Goal: Task Accomplishment & Management: Use online tool/utility

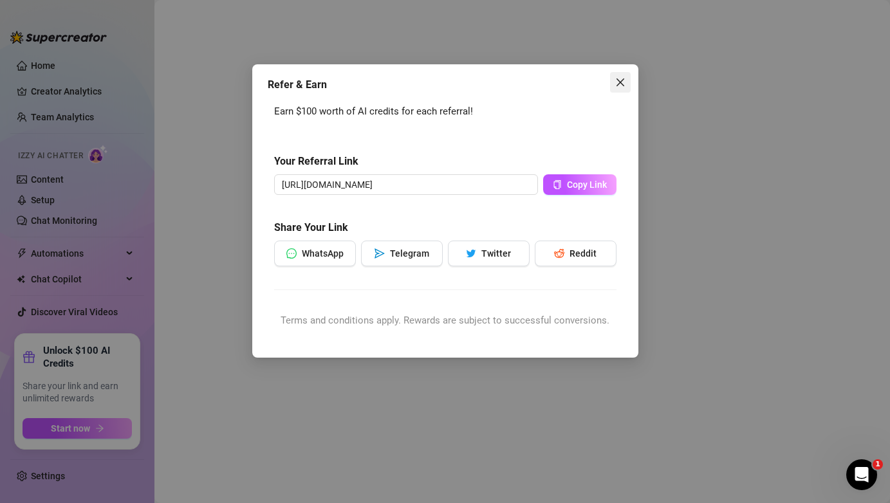
click at [622, 87] on icon "close" at bounding box center [620, 82] width 10 height 10
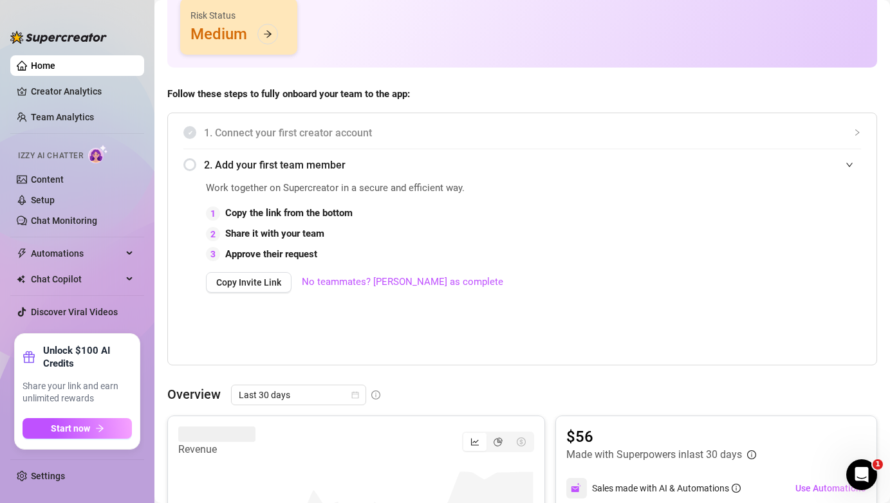
scroll to position [411, 0]
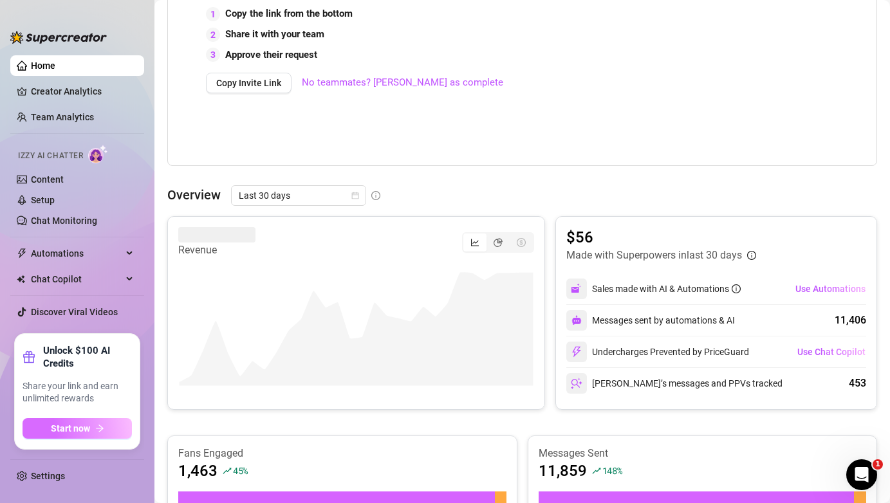
click at [91, 433] on button "Start now" at bounding box center [77, 428] width 109 height 21
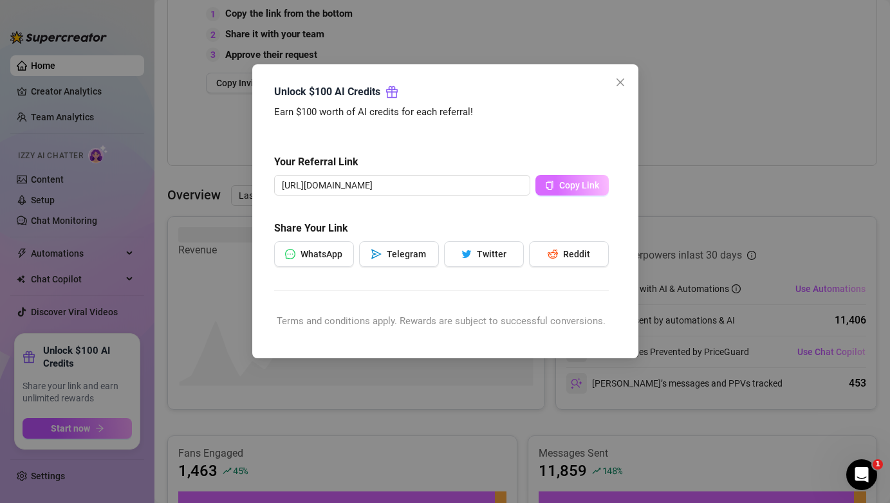
click at [590, 188] on span "Copy Link" at bounding box center [579, 185] width 40 height 10
click at [617, 84] on icon "close" at bounding box center [620, 83] width 8 height 8
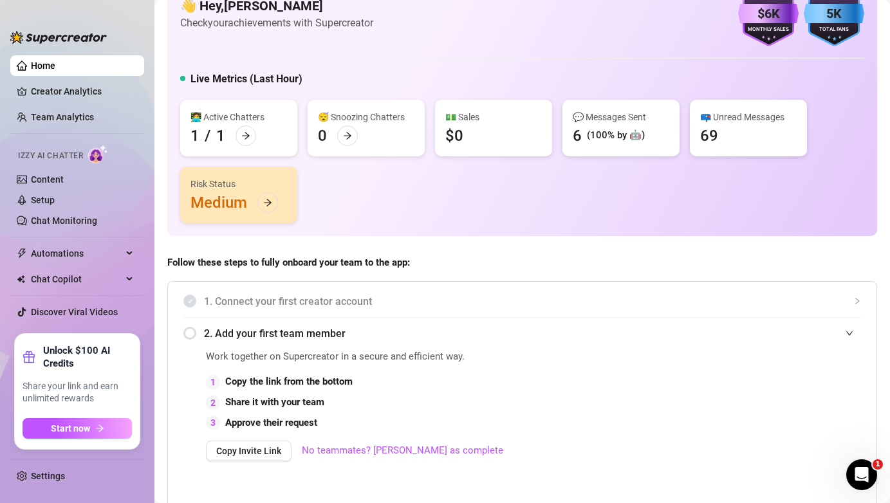
scroll to position [0, 0]
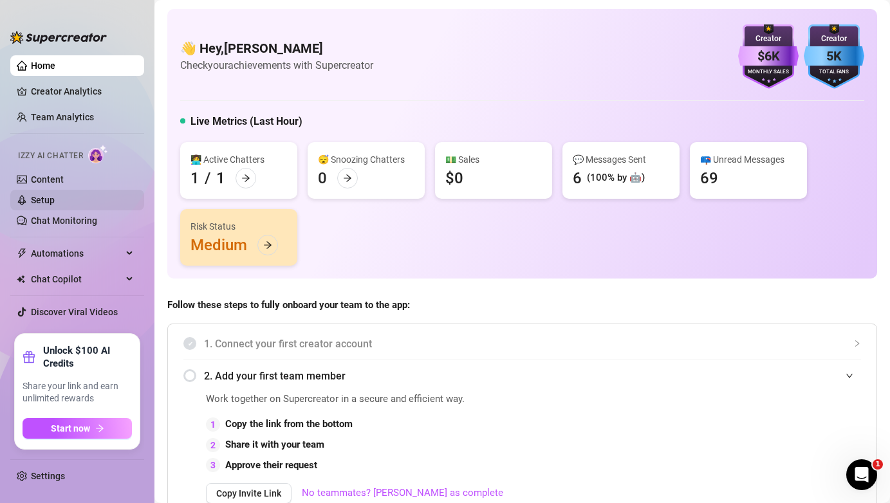
click at [41, 200] on link "Setup" at bounding box center [43, 200] width 24 height 10
